Goal: Check status: Check status

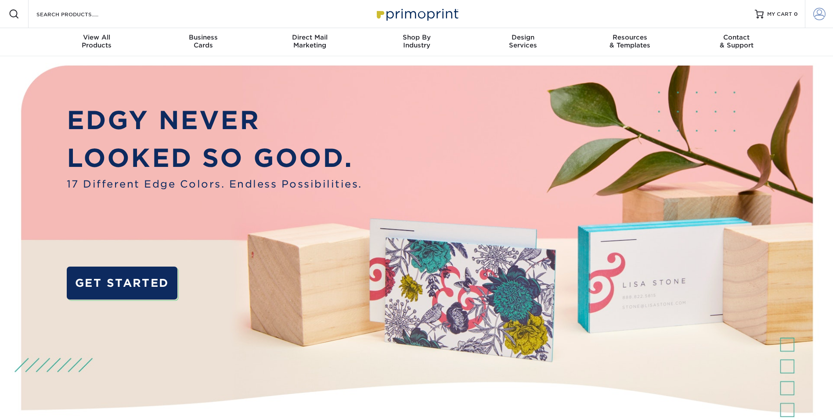
type input "[EMAIL_ADDRESS][DOMAIN_NAME]"
click at [824, 16] on span at bounding box center [819, 14] width 12 height 12
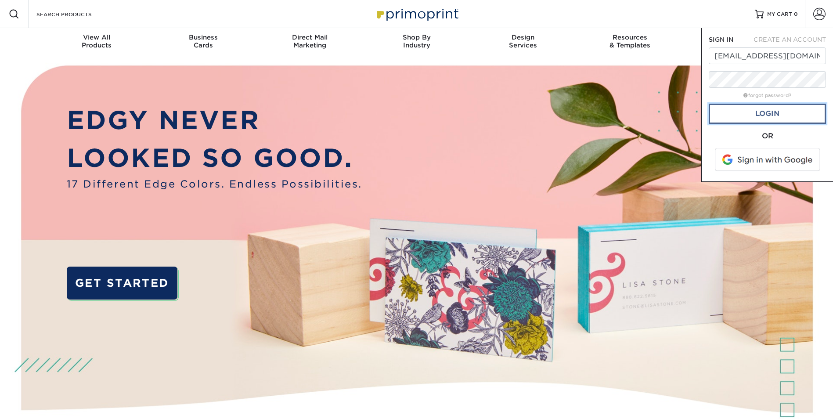
click at [764, 123] on link "Login" at bounding box center [766, 114] width 117 height 20
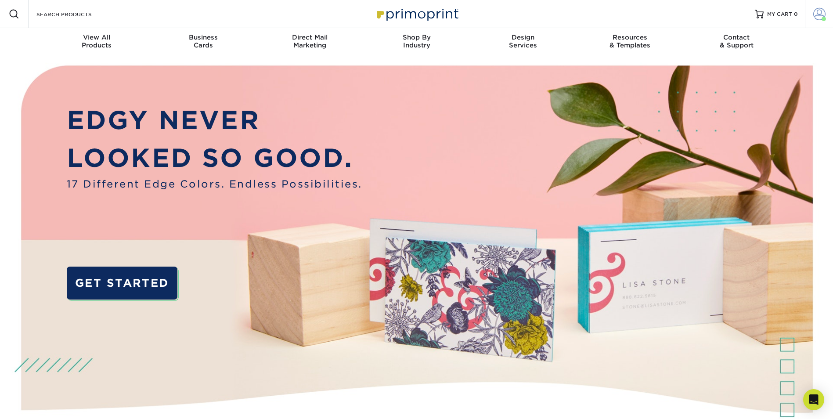
click at [821, 13] on span at bounding box center [819, 14] width 12 height 12
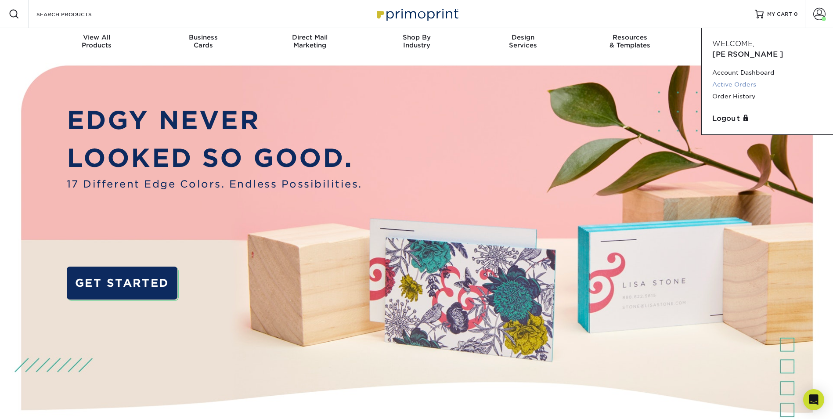
click at [734, 79] on link "Active Orders" at bounding box center [767, 85] width 110 height 12
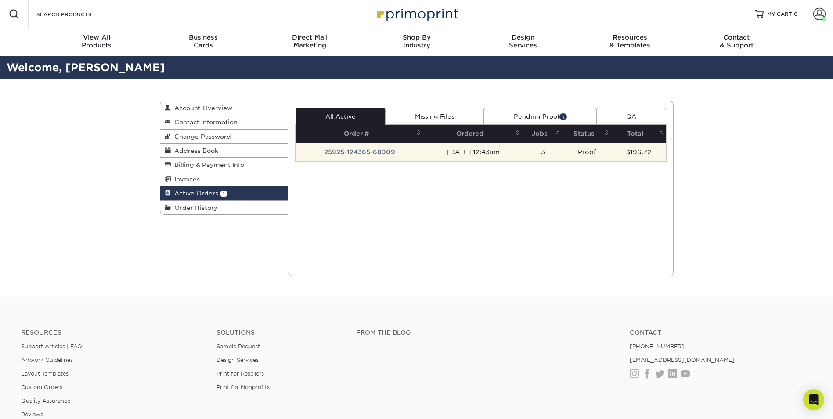
click at [353, 151] on td "25925-124365-68009" at bounding box center [359, 152] width 128 height 18
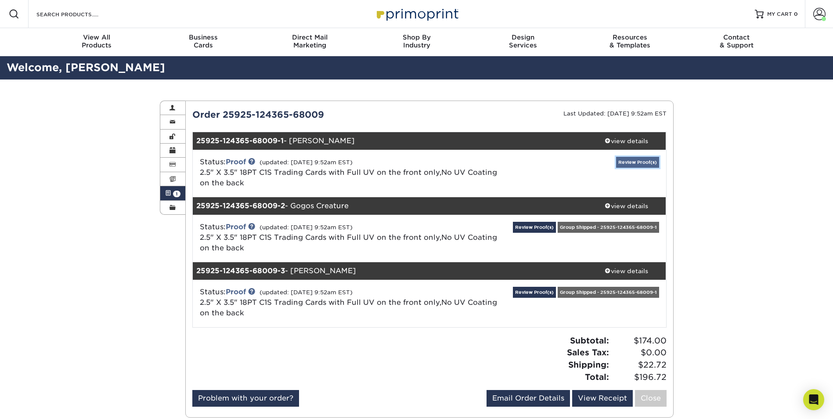
click at [635, 159] on link "Review Proof(s)" at bounding box center [637, 162] width 43 height 11
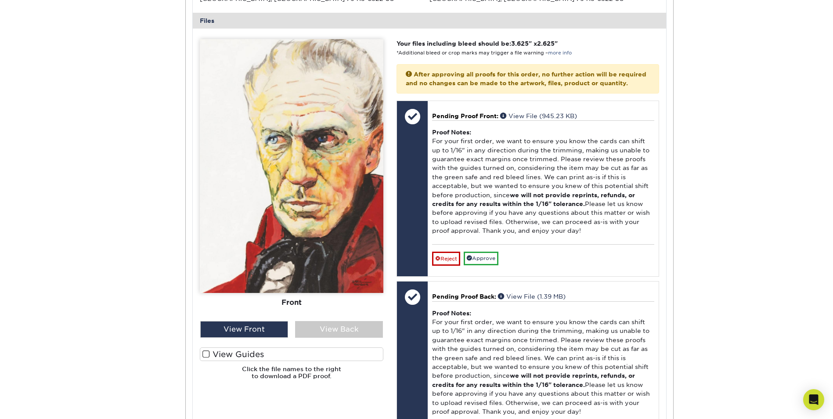
scroll to position [395, 0]
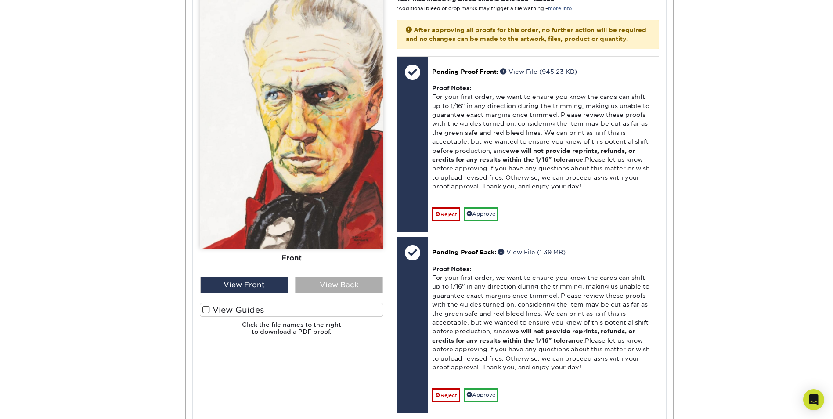
click at [338, 287] on div "View Back" at bounding box center [339, 285] width 88 height 17
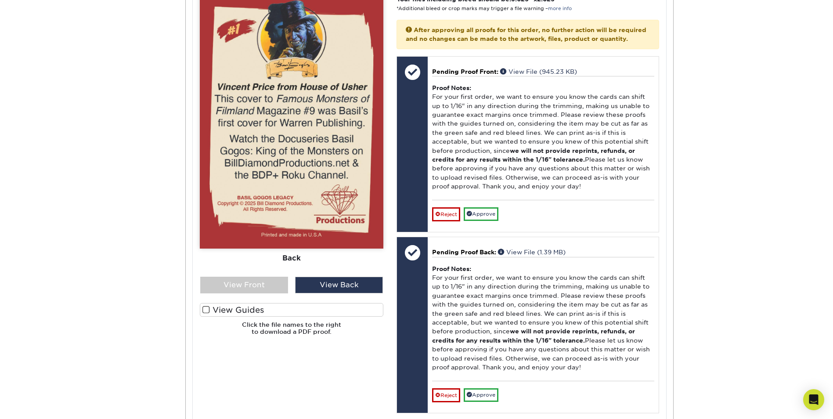
click at [207, 308] on span at bounding box center [205, 310] width 7 height 8
click at [0, 0] on input "View Guides" at bounding box center [0, 0] width 0 height 0
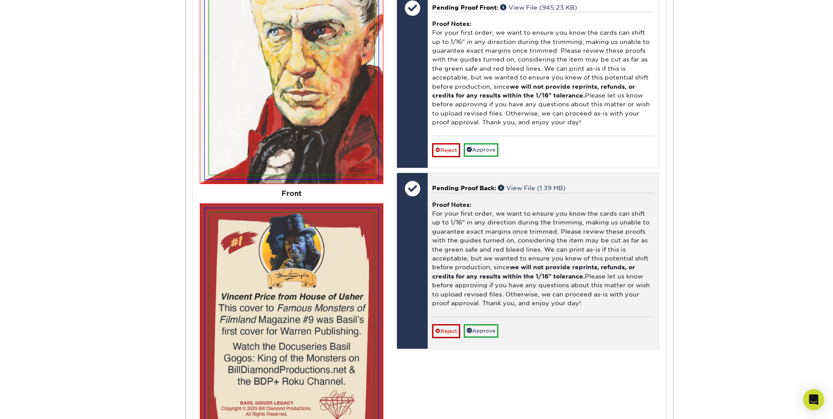
scroll to position [483, 0]
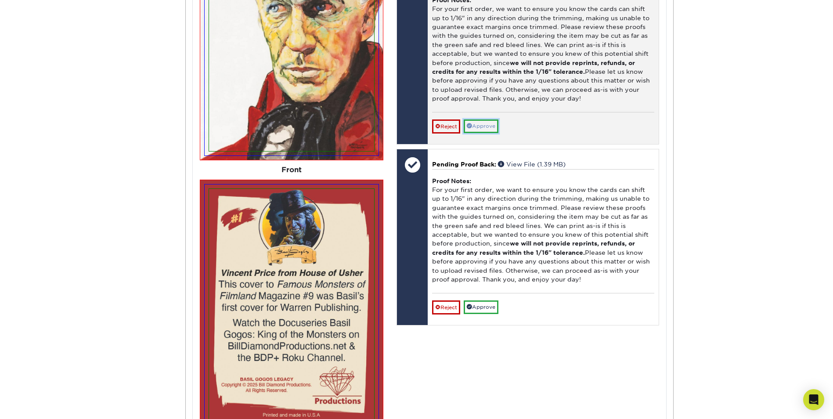
click at [483, 133] on link "Approve" at bounding box center [481, 126] width 35 height 14
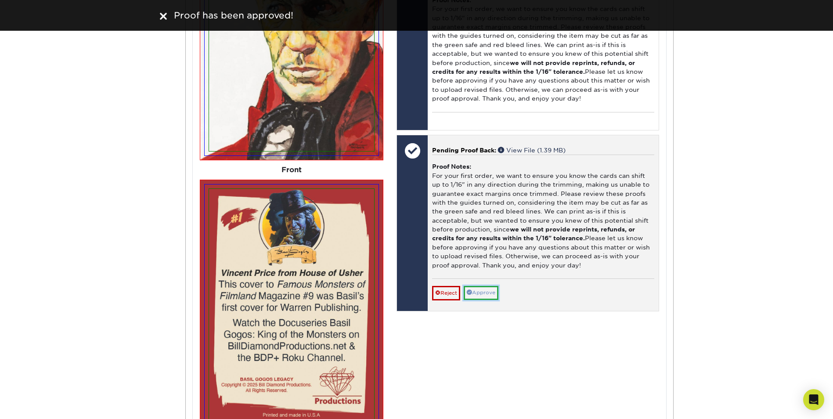
click at [486, 299] on link "Approve" at bounding box center [481, 293] width 35 height 14
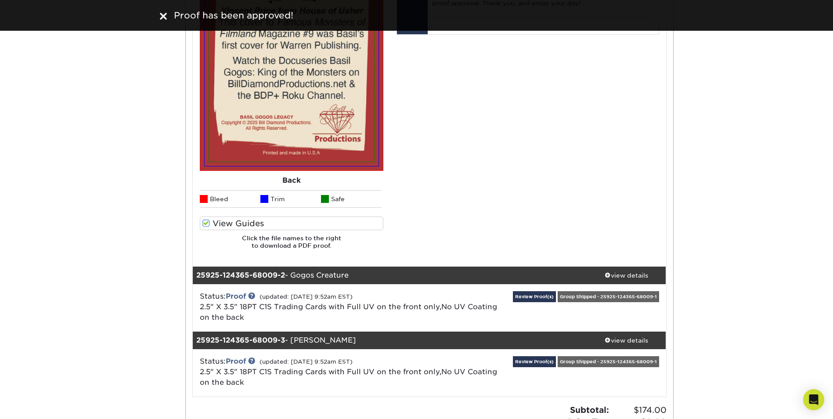
scroll to position [746, 0]
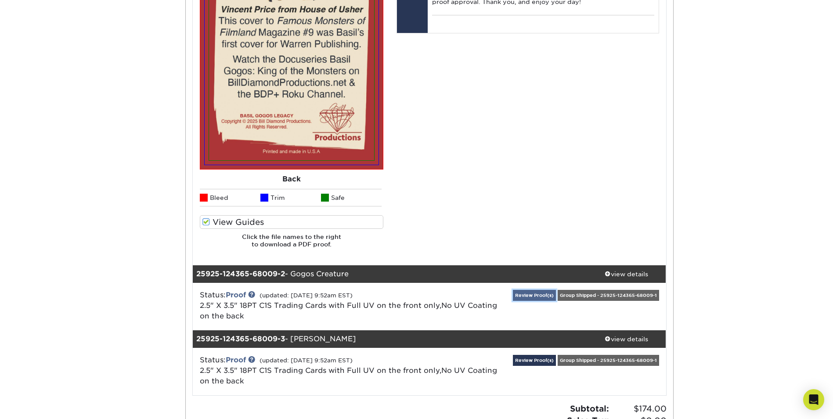
click at [527, 292] on link "Review Proof(s)" at bounding box center [534, 295] width 43 height 11
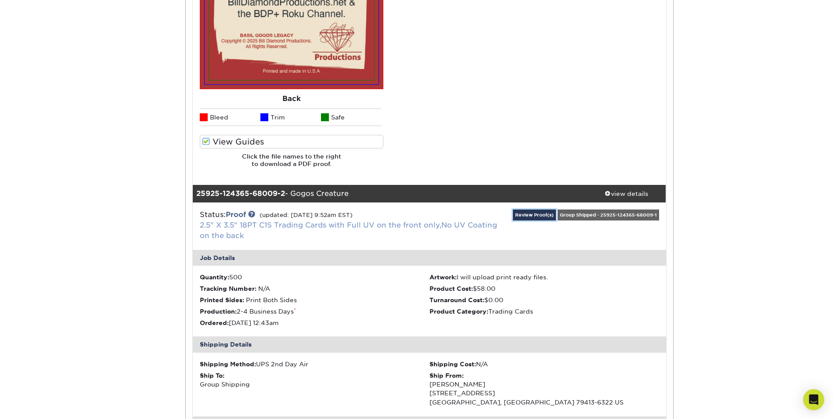
scroll to position [834, 0]
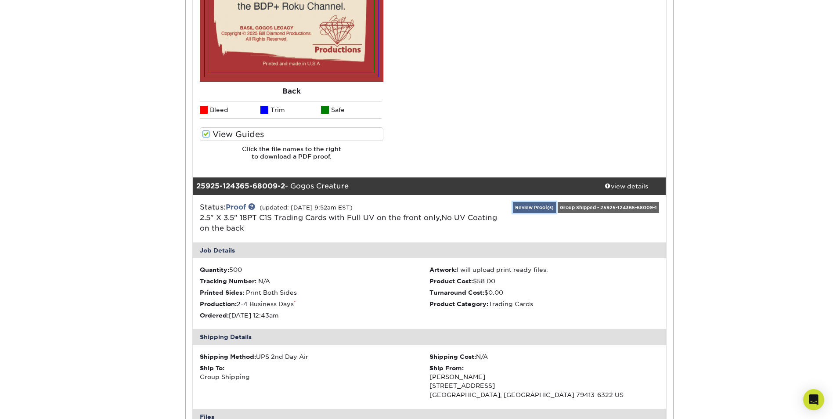
click at [535, 207] on link "Review Proof(s)" at bounding box center [534, 207] width 43 height 11
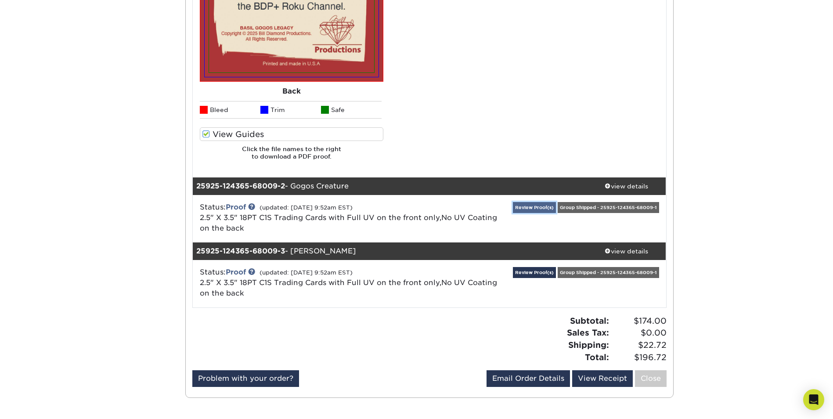
click at [528, 204] on link "Review Proof(s)" at bounding box center [534, 207] width 43 height 11
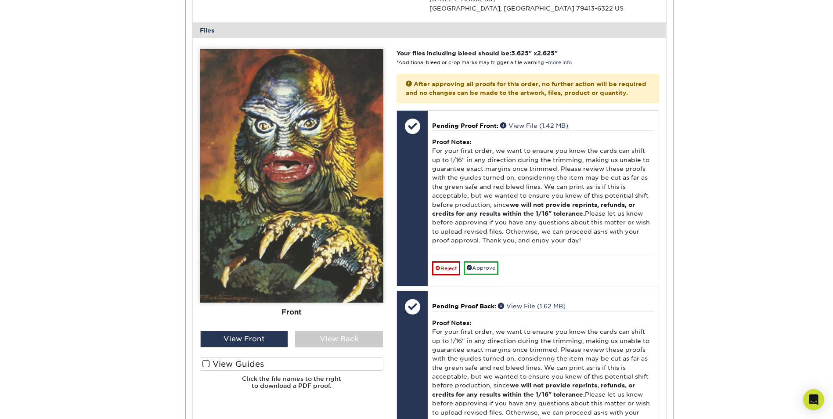
scroll to position [1273, 0]
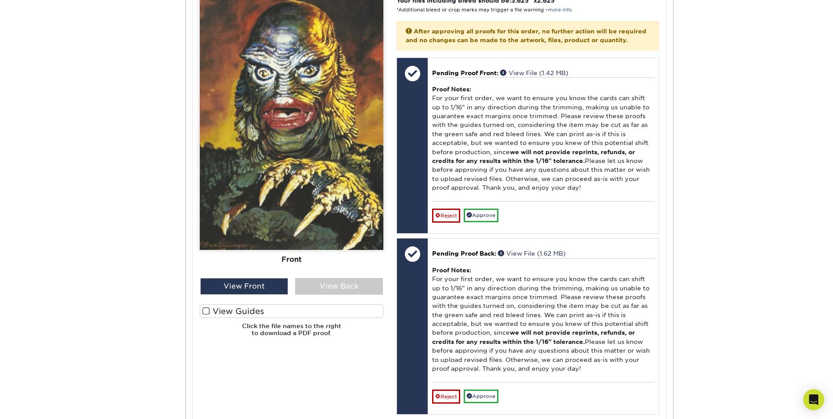
click at [205, 310] on span at bounding box center [205, 311] width 7 height 8
click at [0, 0] on input "View Guides" at bounding box center [0, 0] width 0 height 0
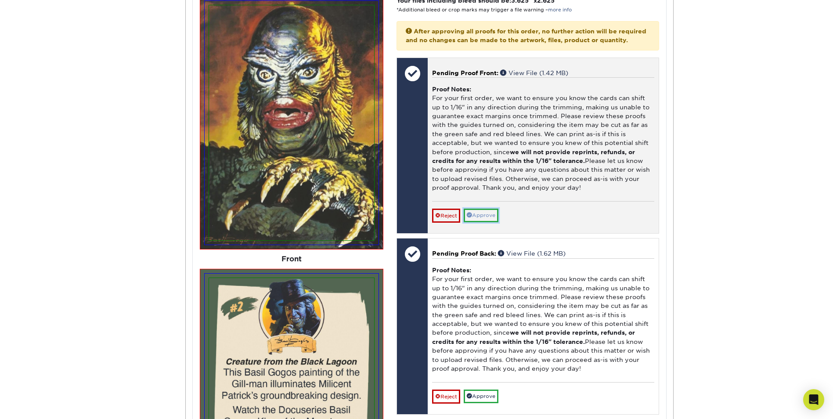
click at [488, 222] on link "Approve" at bounding box center [481, 216] width 35 height 14
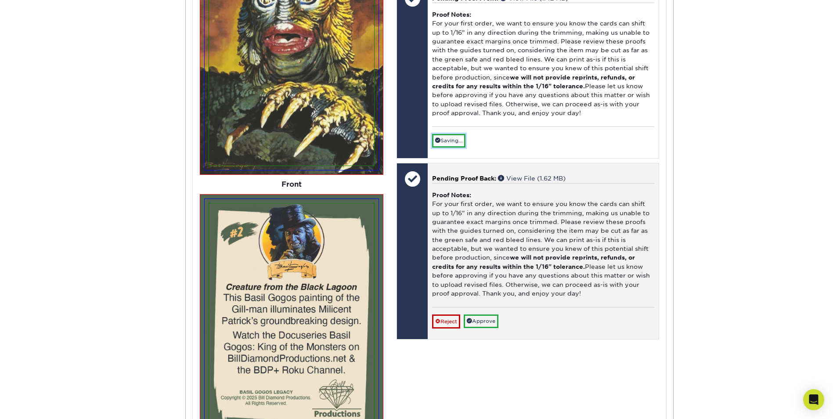
scroll to position [1361, 0]
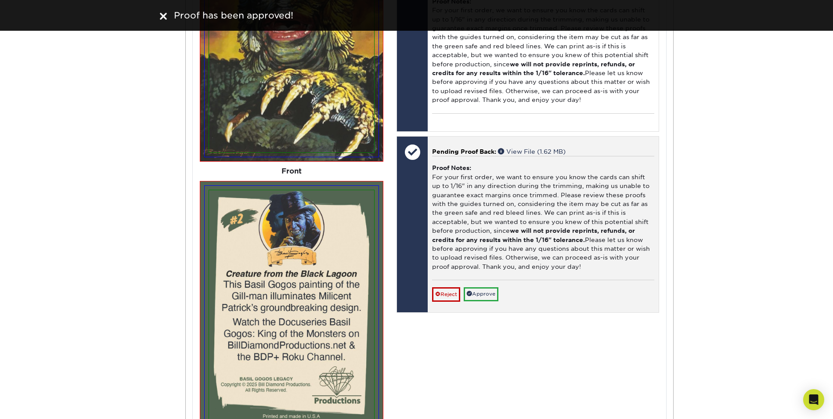
click at [491, 295] on div "Reject Approve Cancel Save We will contact you via email shortly. If you need t…" at bounding box center [543, 291] width 222 height 22
click at [489, 300] on link "Approve" at bounding box center [481, 294] width 35 height 14
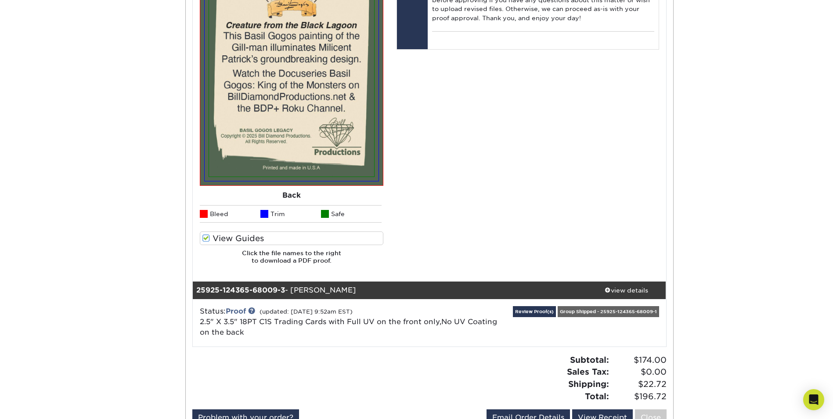
scroll to position [1668, 0]
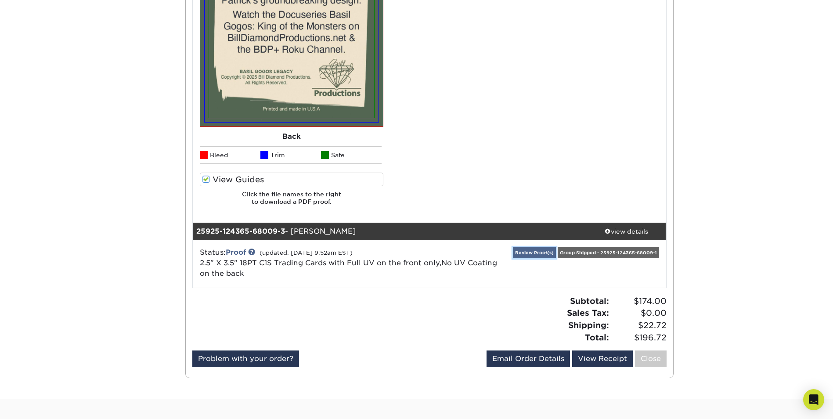
click at [534, 254] on link "Review Proof(s)" at bounding box center [534, 252] width 43 height 11
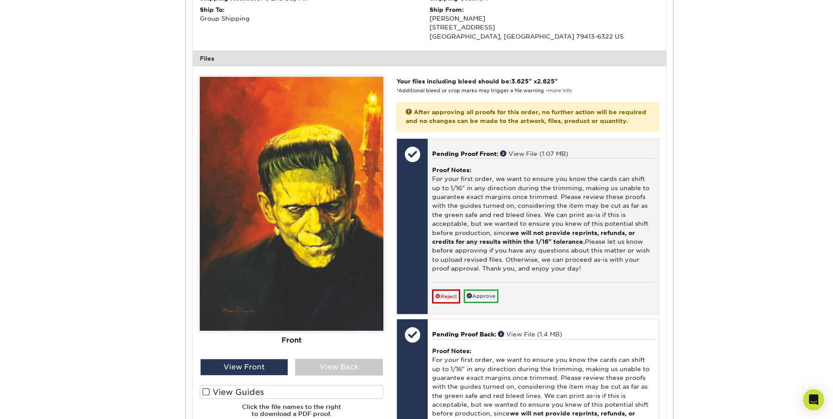
scroll to position [2107, 0]
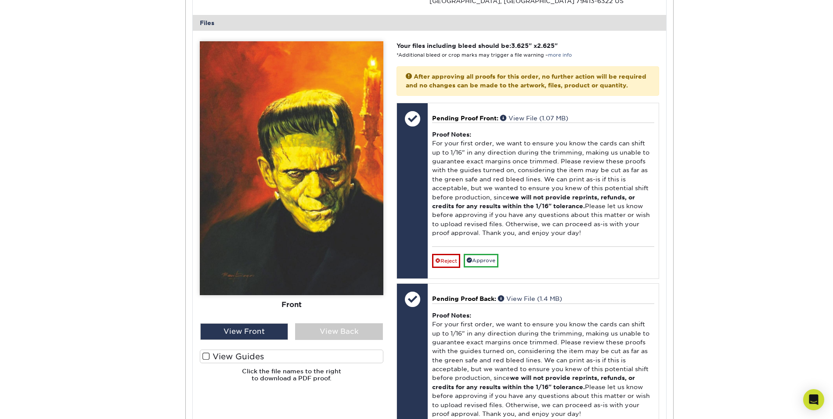
click at [203, 354] on span at bounding box center [205, 356] width 7 height 8
click at [0, 0] on input "View Guides" at bounding box center [0, 0] width 0 height 0
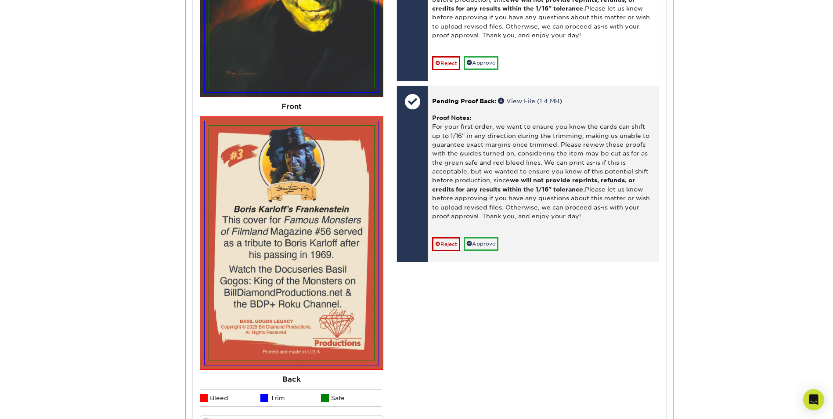
scroll to position [2283, 0]
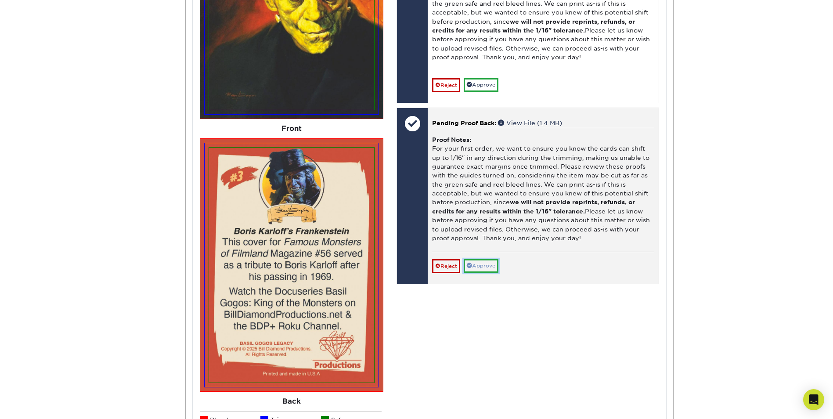
click at [480, 273] on link "Approve" at bounding box center [481, 266] width 35 height 14
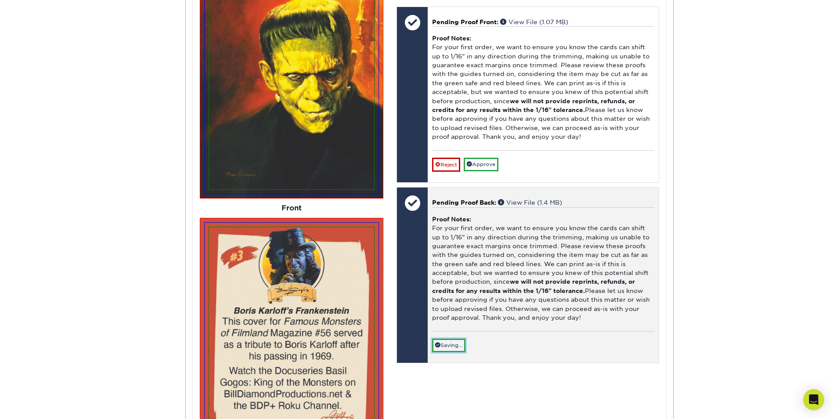
scroll to position [2195, 0]
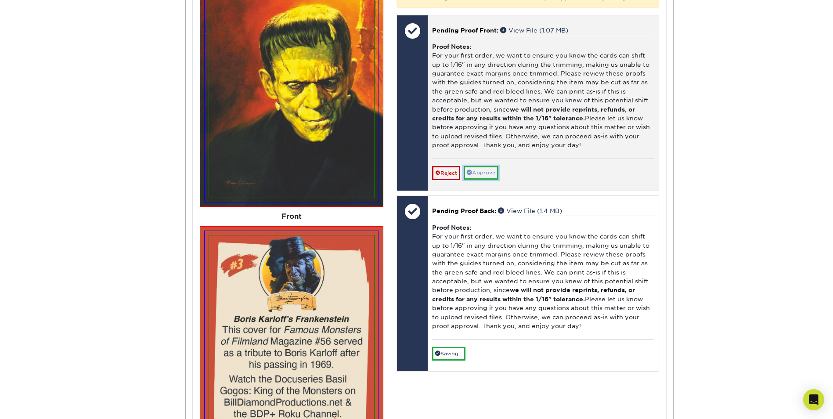
click at [482, 180] on link "Approve" at bounding box center [481, 173] width 35 height 14
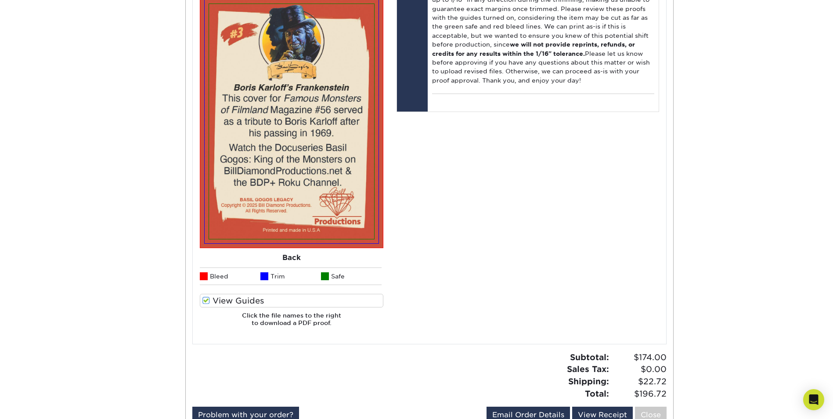
scroll to position [2676, 0]
